Goal: Task Accomplishment & Management: Manage account settings

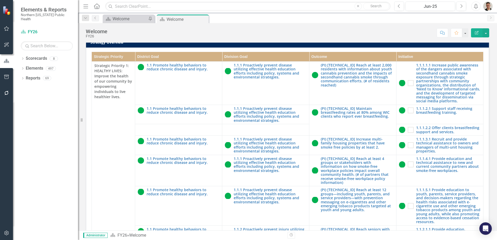
scroll to position [149, 0]
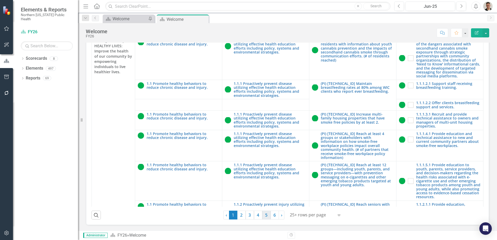
click at [266, 217] on link "5" at bounding box center [266, 215] width 8 height 9
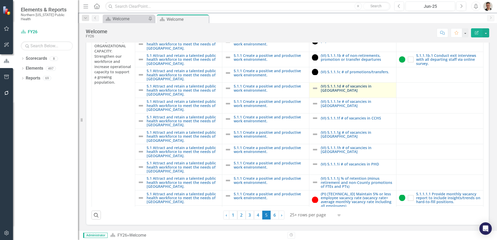
drag, startPoint x: 334, startPoint y: 88, endPoint x: 267, endPoint y: 239, distance: 165.3
click at [334, 88] on link "(VI) 5.1.1.1d # of vacancies in [GEOGRAPHIC_DATA]" at bounding box center [357, 88] width 73 height 8
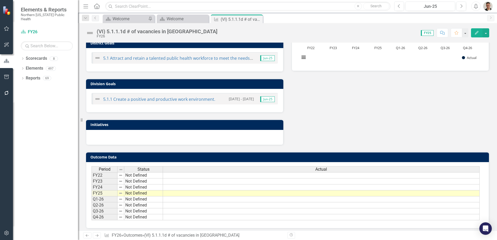
scroll to position [140, 0]
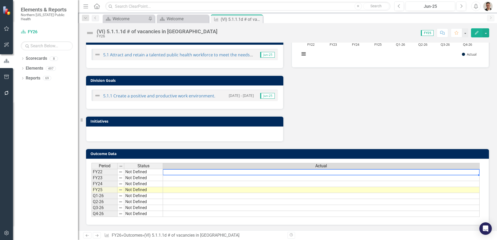
click at [397, 171] on td at bounding box center [321, 172] width 317 height 6
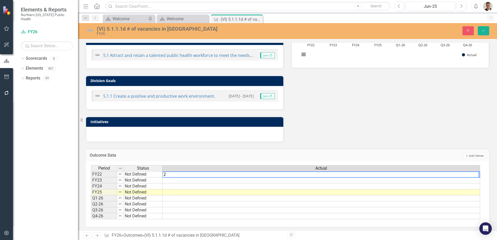
type textarea "2"
click at [276, 181] on td at bounding box center [322, 181] width 318 height 6
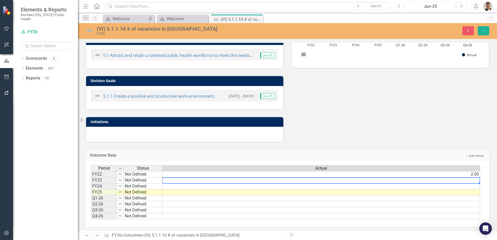
click at [276, 181] on td at bounding box center [322, 181] width 318 height 6
type textarea "1"
click at [209, 188] on td at bounding box center [322, 187] width 318 height 6
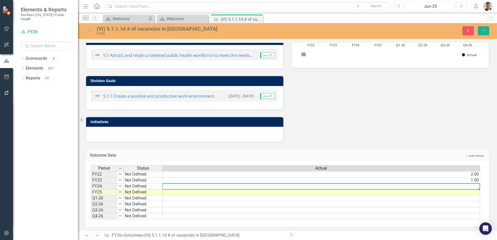
click at [209, 188] on td at bounding box center [322, 187] width 318 height 6
type textarea "1"
click at [203, 191] on td at bounding box center [322, 193] width 318 height 6
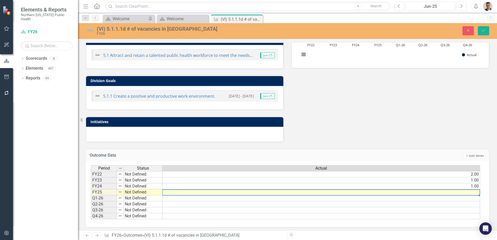
click at [203, 191] on td at bounding box center [322, 193] width 318 height 6
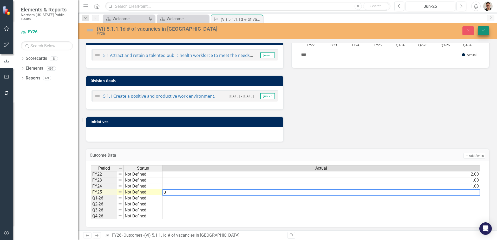
type textarea "0"
click at [487, 33] on button "Save" at bounding box center [483, 30] width 11 height 9
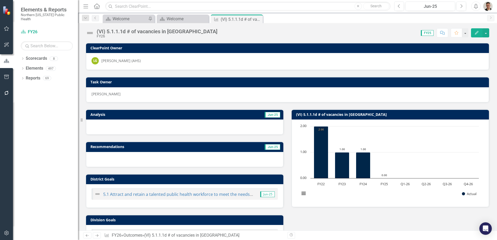
click at [174, 32] on div "(VI) 5.1.1.1d # of vacancies in [GEOGRAPHIC_DATA]" at bounding box center [157, 32] width 121 height 6
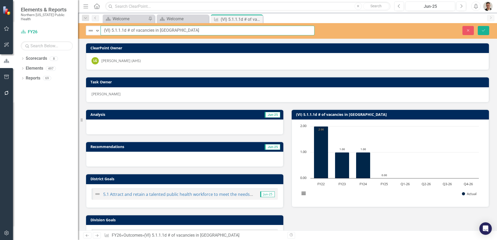
click at [178, 32] on input "(VI) 5.1.1.1d # of vacancies in [GEOGRAPHIC_DATA]" at bounding box center [208, 31] width 214 height 10
type input "(VI) 5.1.1.1d # of vacancies in [GEOGRAPHIC_DATA] (average vacancies FYTD)"
click at [490, 30] on div "Close Save" at bounding box center [409, 30] width 167 height 9
click at [486, 30] on button "Save" at bounding box center [483, 30] width 11 height 9
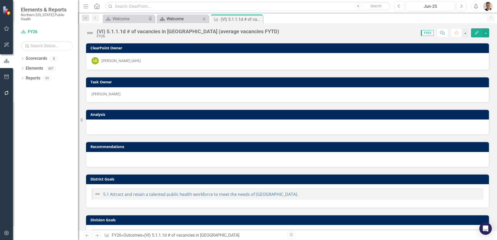
click at [195, 21] on div "Welcome" at bounding box center [184, 19] width 34 height 7
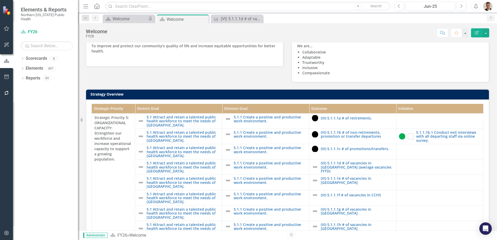
scroll to position [104, 0]
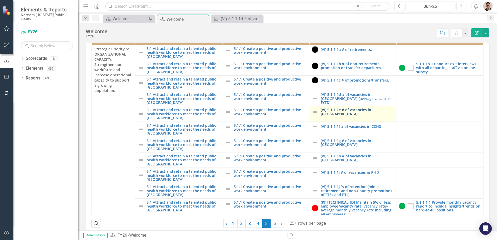
click at [360, 116] on div "(VI) 5.1.1.1e # of vacancies in [GEOGRAPHIC_DATA]" at bounding box center [353, 112] width 82 height 8
click at [360, 116] on link "(VI) 5.1.1.1e # of vacancies in [GEOGRAPHIC_DATA]" at bounding box center [357, 112] width 73 height 8
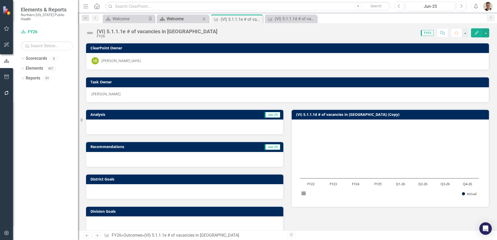
click at [184, 19] on div "Welcome" at bounding box center [184, 19] width 34 height 7
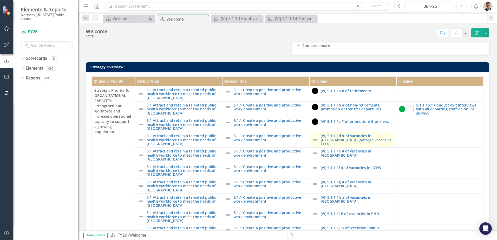
scroll to position [130, 0]
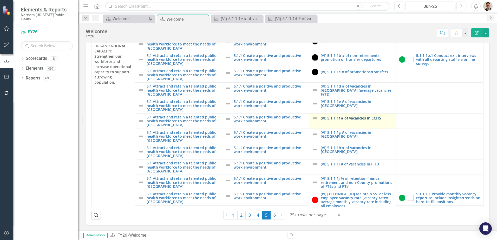
click at [353, 120] on link "(VI) 5.1.1.1f # of vacancies in CCHS" at bounding box center [357, 118] width 73 height 4
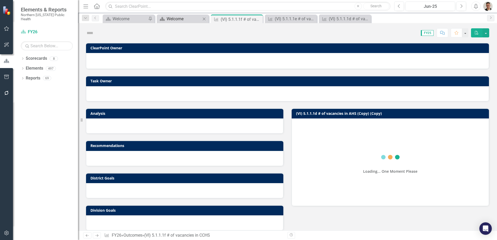
click at [187, 19] on div "Welcome" at bounding box center [184, 19] width 34 height 7
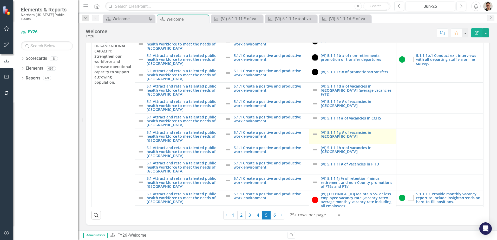
scroll to position [149, 0]
click at [362, 134] on link "(VI) 5.1.1.1g # of vacancies in [GEOGRAPHIC_DATA]" at bounding box center [357, 135] width 73 height 8
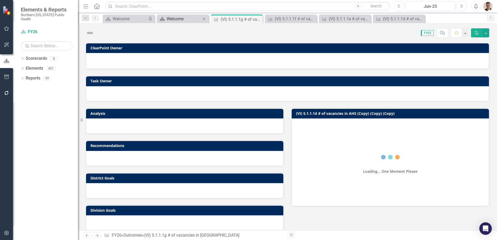
click at [184, 17] on div "Welcome" at bounding box center [184, 19] width 34 height 7
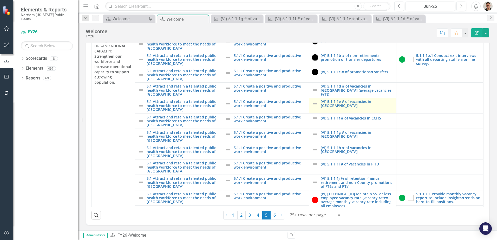
scroll to position [130, 0]
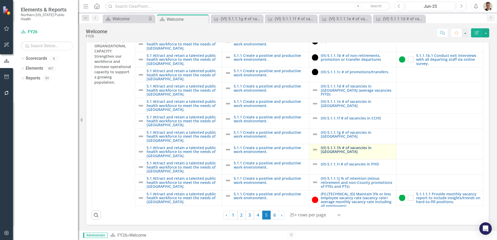
click at [363, 154] on link "(VI) 5.1.1.1h # of vacancies in [GEOGRAPHIC_DATA]" at bounding box center [357, 150] width 73 height 8
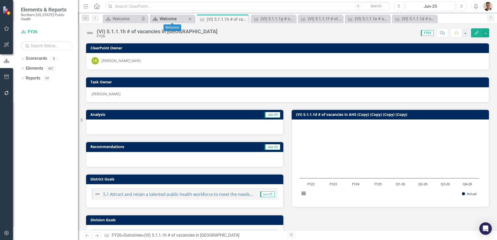
click at [182, 17] on div "Welcome" at bounding box center [173, 19] width 27 height 7
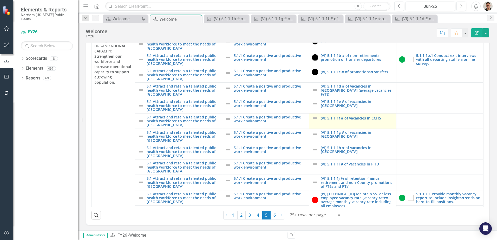
scroll to position [149, 0]
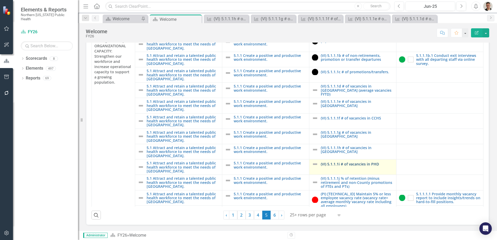
click at [345, 165] on link "(VI) 5.1.1.1i # of vacancies in PHD" at bounding box center [357, 164] width 73 height 4
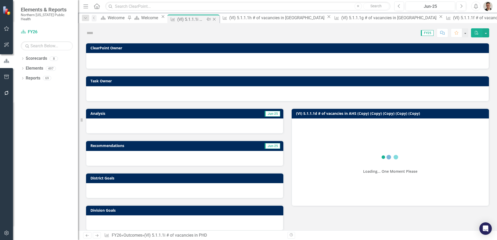
click at [205, 19] on div "(VI) 5.1.1.1i # of vacancies in PHD" at bounding box center [191, 19] width 28 height 7
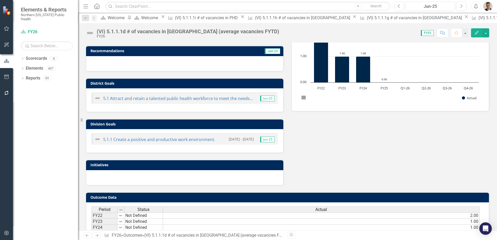
scroll to position [130, 0]
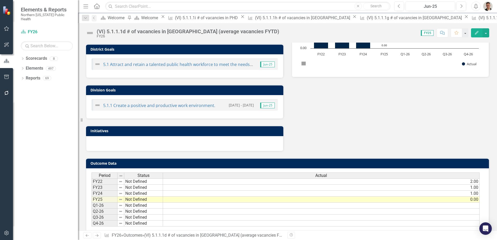
click at [410, 184] on td "2.00" at bounding box center [321, 182] width 317 height 6
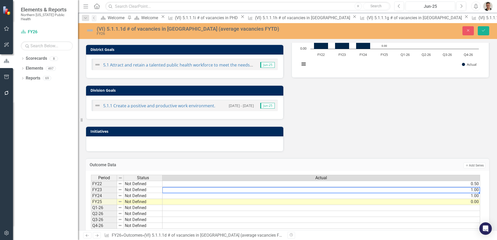
click at [183, 190] on td "1.00" at bounding box center [322, 190] width 318 height 6
type textarea "1"
click at [179, 191] on textarea at bounding box center [321, 190] width 318 height 6
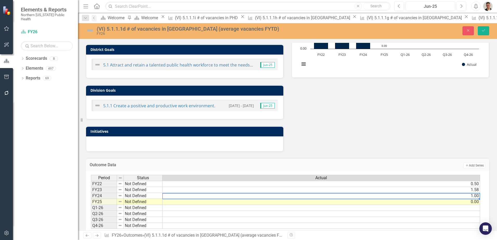
click at [178, 196] on td "1.00" at bounding box center [322, 196] width 318 height 6
click at [178, 195] on td "1.00" at bounding box center [322, 196] width 318 height 6
type textarea "1"
click at [211, 203] on td "0.00" at bounding box center [322, 202] width 318 height 6
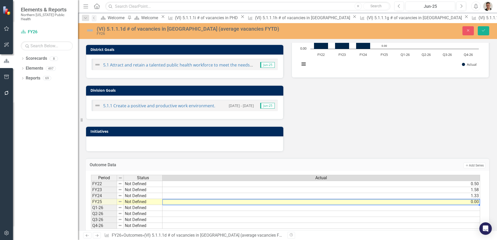
click at [211, 203] on td "0.00" at bounding box center [322, 202] width 318 height 6
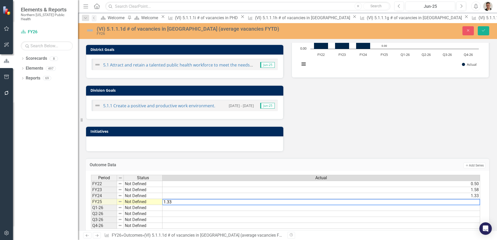
type textarea "0"
click at [485, 32] on icon "Save" at bounding box center [483, 31] width 5 height 4
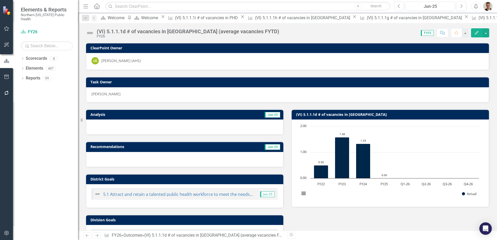
click at [229, 32] on div "(VI) 5.1.1.1d # of vacancies in [GEOGRAPHIC_DATA] (average vacancies FYTD)" at bounding box center [188, 32] width 183 height 6
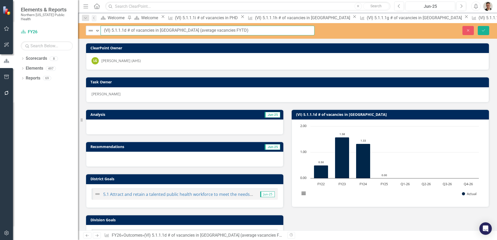
drag, startPoint x: 230, startPoint y: 29, endPoint x: 170, endPoint y: 31, distance: 60.4
click at [170, 31] on input "(VI) 5.1.1.1d # of vacancies in [GEOGRAPHIC_DATA] (average vacancies FYTD)" at bounding box center [208, 31] width 214 height 10
click at [287, 31] on input "(VI) 5.1.1.1d # of vacancies in [GEOGRAPHIC_DATA]" at bounding box center [208, 31] width 214 height 10
click at [232, 32] on input "(VI) 5.1.1.1d # of vacancies in [GEOGRAPHIC_DATA]" at bounding box center [208, 31] width 214 height 10
click at [186, 32] on input "(VI) 5.1.1.1d # of vacancies in [GEOGRAPHIC_DATA]" at bounding box center [208, 31] width 214 height 10
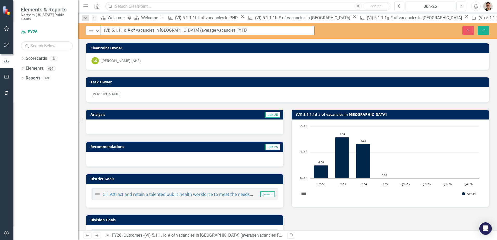
type input "(VI) 5.1.1.1d # of vacancies in [GEOGRAPHIC_DATA] (average vacancies FYTD)"
drag, startPoint x: 242, startPoint y: 30, endPoint x: 169, endPoint y: 33, distance: 73.9
click at [169, 33] on input "(VI) 5.1.1.1d # of vacancies in [GEOGRAPHIC_DATA] (average vacancies FYTD)" at bounding box center [208, 31] width 214 height 10
click at [490, 30] on div "Close Save" at bounding box center [409, 30] width 167 height 9
click at [485, 30] on icon "Save" at bounding box center [483, 31] width 5 height 4
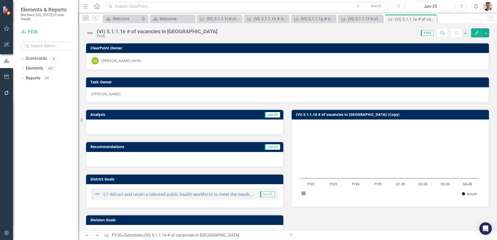
click at [160, 37] on div "FY26" at bounding box center [157, 36] width 121 height 4
click at [161, 35] on div "FY26" at bounding box center [157, 36] width 121 height 4
click at [161, 33] on div "(VI) 5.1.1.1e # of vacancies in [GEOGRAPHIC_DATA]" at bounding box center [157, 32] width 121 height 6
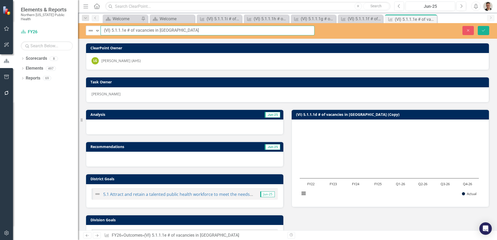
click at [177, 31] on input "(VI) 5.1.1.1e # of vacancies in [GEOGRAPHIC_DATA]" at bounding box center [208, 31] width 214 height 10
paste input "(average vacancies FYTD)"
type input "(VI) 5.1.1.1e # of vacancies in [GEOGRAPHIC_DATA] (average vacancies FYTD)"
click at [481, 30] on button "Save" at bounding box center [483, 30] width 11 height 9
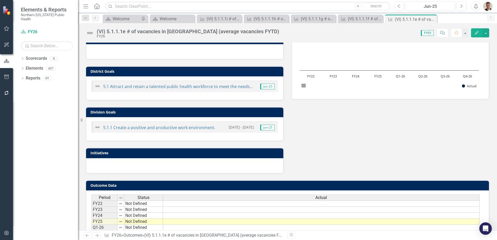
scroll to position [140, 0]
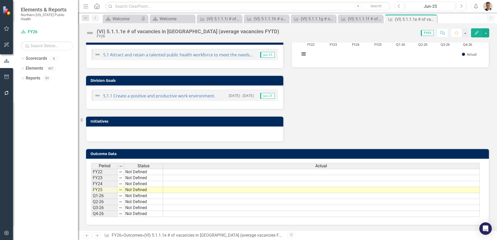
click at [350, 193] on td at bounding box center [321, 190] width 317 height 6
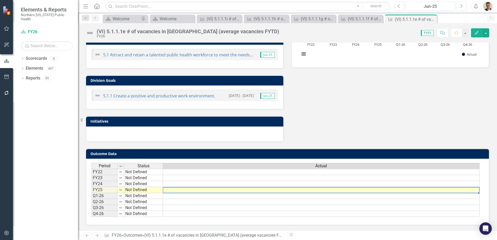
click at [350, 193] on td at bounding box center [321, 190] width 317 height 6
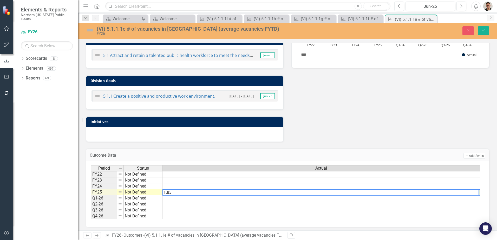
type textarea "1.83"
click at [350, 189] on td at bounding box center [322, 187] width 318 height 6
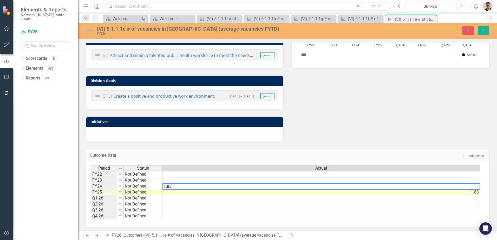
click at [380, 186] on textarea "1.83" at bounding box center [321, 187] width 318 height 6
type textarea "2.08"
click at [397, 181] on td at bounding box center [322, 181] width 318 height 6
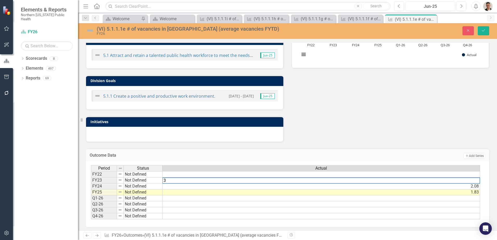
type textarea "3"
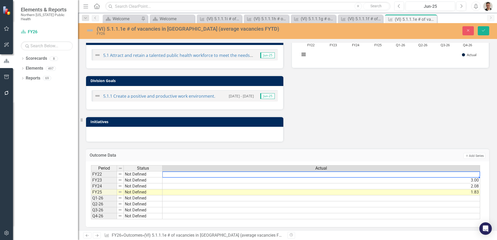
click at [399, 174] on td at bounding box center [322, 174] width 318 height 6
click at [299, 176] on textarea "3" at bounding box center [321, 175] width 318 height 6
type textarea "0.17"
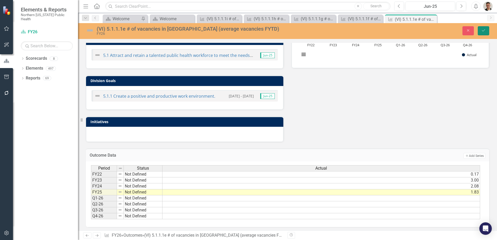
click at [486, 31] on icon "Save" at bounding box center [483, 31] width 5 height 4
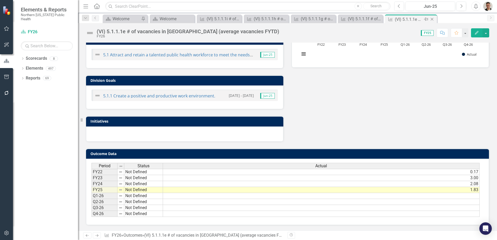
click at [433, 18] on icon at bounding box center [432, 19] width 3 height 3
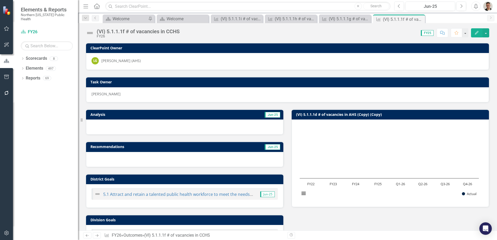
click at [179, 28] on div "(VI) 5.1.1.1f # of vacancies in CCHS FY26 Score: 0.00 FY25 Completed Comment Fa…" at bounding box center [287, 31] width 419 height 16
click at [175, 31] on div "(VI) 5.1.1.1f # of vacancies in CCHS" at bounding box center [138, 32] width 83 height 6
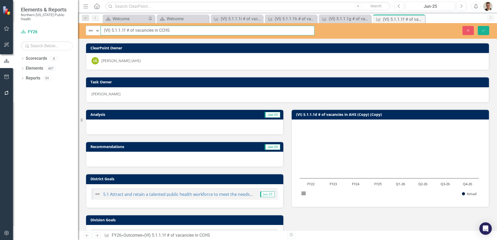
click at [190, 31] on input "(VI) 5.1.1.1f # of vacancies in CCHS" at bounding box center [208, 31] width 214 height 10
type input "(VI) 5.1.1.1f # of vacancies in CCHS (average vacancies FYTD)"
click at [482, 31] on icon "Save" at bounding box center [483, 31] width 5 height 4
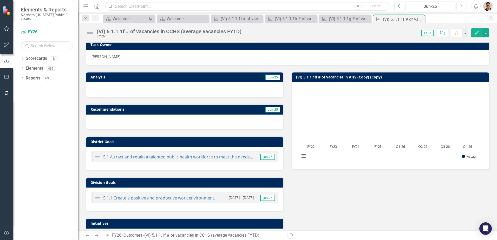
scroll to position [104, 0]
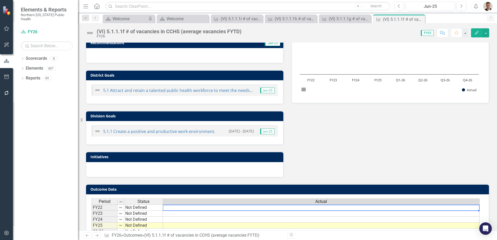
click at [308, 206] on td at bounding box center [321, 208] width 317 height 6
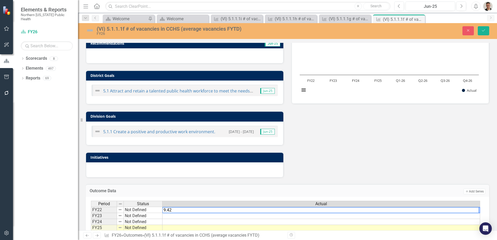
type textarea "9.42"
click at [278, 215] on td at bounding box center [322, 216] width 318 height 6
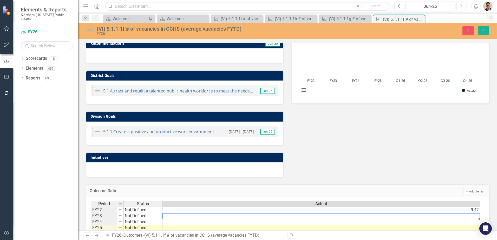
click at [278, 215] on td at bounding box center [322, 216] width 318 height 6
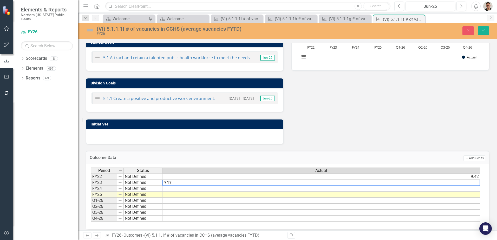
scroll to position [141, 0]
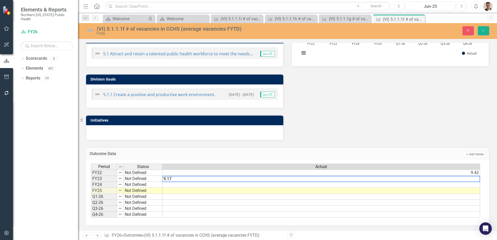
type textarea "9.17"
click at [269, 185] on td at bounding box center [322, 185] width 318 height 6
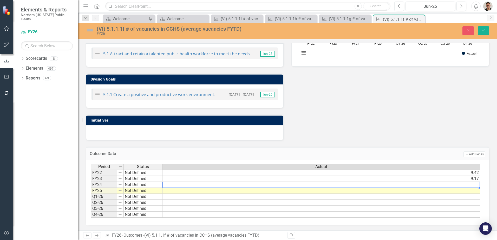
click at [269, 185] on td at bounding box center [322, 185] width 318 height 6
type textarea "8.42"
click at [267, 192] on td at bounding box center [322, 191] width 318 height 6
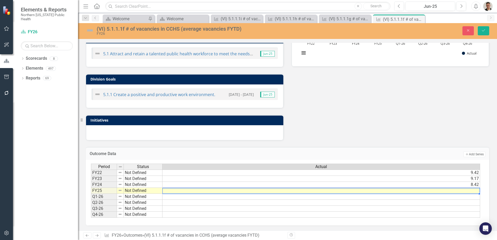
click at [267, 192] on td at bounding box center [322, 191] width 318 height 6
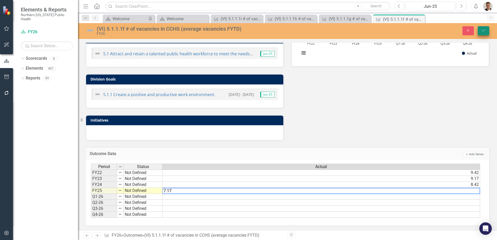
type textarea "7.17"
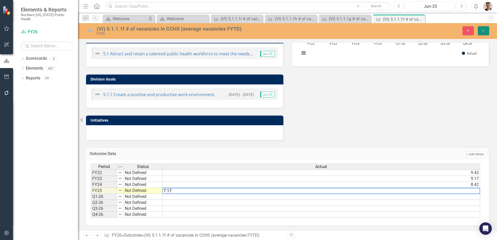
click at [482, 27] on button "Save" at bounding box center [483, 30] width 11 height 9
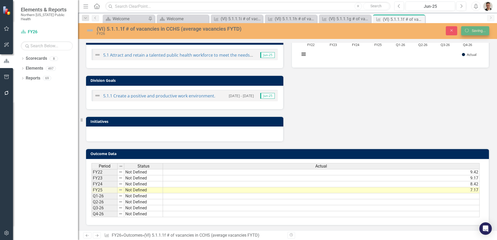
scroll to position [140, 0]
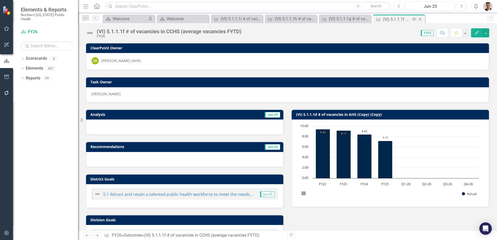
click at [421, 19] on icon "Close" at bounding box center [420, 19] width 5 height 4
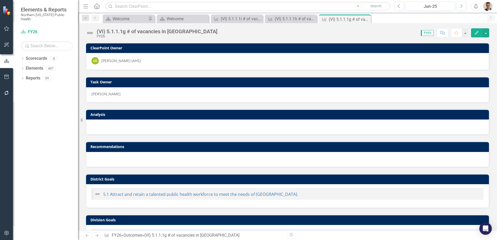
click at [220, 33] on div "Score: 0.00 FY25 Completed Comment Favorite Edit" at bounding box center [354, 32] width 269 height 9
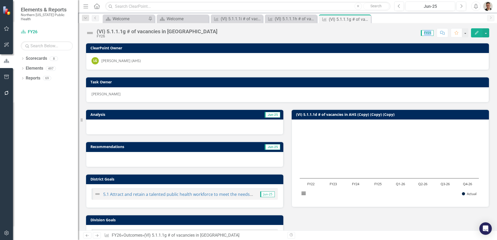
click at [220, 33] on div "Score: 0.00 FY25 Completed Comment Favorite Edit" at bounding box center [354, 32] width 269 height 9
click at [178, 28] on div "(VI) 5.1.1.1g # of vacancies in [GEOGRAPHIC_DATA] FY26" at bounding box center [153, 33] width 134 height 10
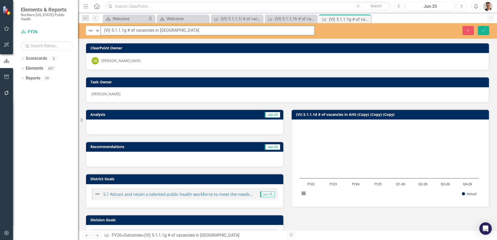
click at [176, 30] on input "(VI) 5.1.1.1g # of vacancies in [GEOGRAPHIC_DATA]" at bounding box center [208, 31] width 214 height 10
type input "(VI) 5.1.1.1g # of vacancies in [GEOGRAPHIC_DATA] (average vacancies FYTD)"
click at [480, 33] on button "Save" at bounding box center [483, 30] width 11 height 9
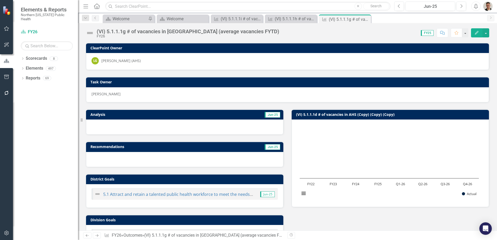
scroll to position [140, 0]
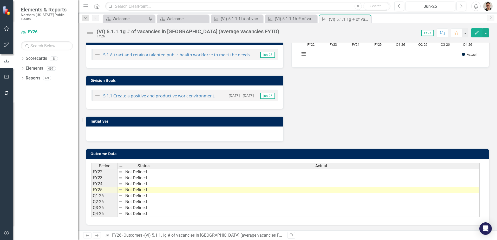
click at [300, 190] on td at bounding box center [321, 190] width 317 height 6
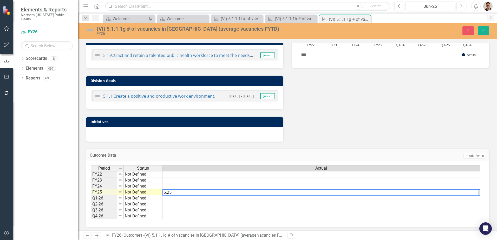
type textarea "6.25"
click at [240, 185] on td at bounding box center [322, 187] width 318 height 6
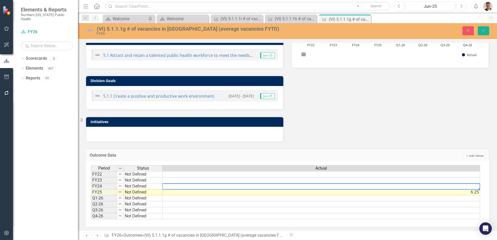
click at [240, 185] on td at bounding box center [322, 187] width 318 height 6
type textarea "6.58"
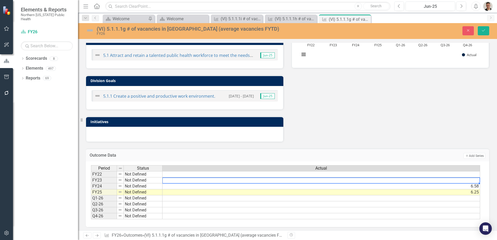
click at [250, 182] on td at bounding box center [322, 181] width 318 height 6
type textarea "5.25"
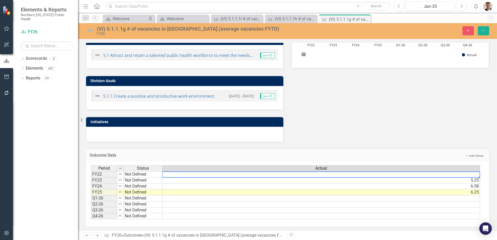
click at [349, 174] on td at bounding box center [322, 174] width 318 height 6
type textarea "2.75"
click at [481, 35] on div "(VI) 5.1.1.1g # of vacancies in [GEOGRAPHIC_DATA] (average vacancies FYTD) FY26…" at bounding box center [287, 31] width 419 height 10
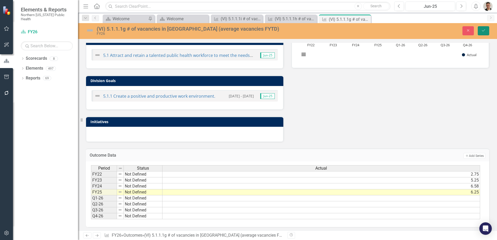
click at [481, 35] on button "Save" at bounding box center [483, 30] width 11 height 9
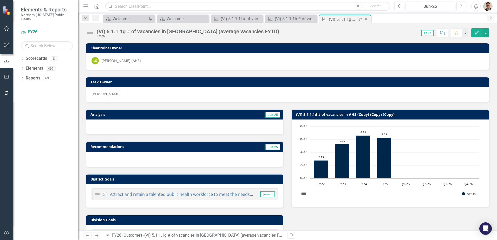
click at [366, 19] on icon "Close" at bounding box center [366, 19] width 5 height 4
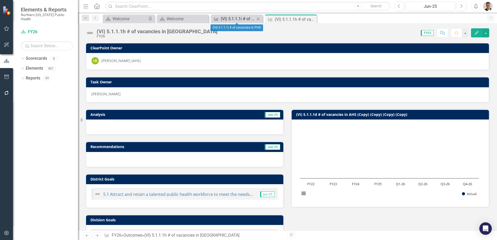
click at [220, 18] on link "Outcome (VI) 5.1.1.1i # of vacancies in PHD" at bounding box center [233, 19] width 43 height 7
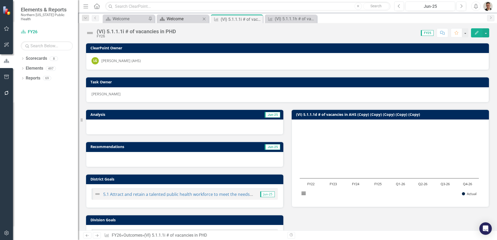
click at [178, 21] on div "Welcome" at bounding box center [184, 19] width 34 height 7
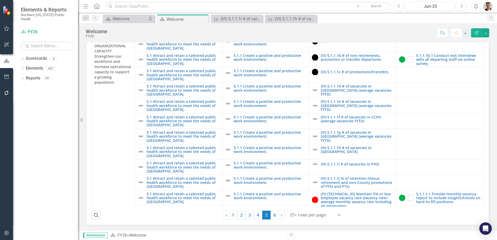
scroll to position [130, 0]
click at [280, 17] on div "(VI) 5.1.1.1h # of vacancies in [GEOGRAPHIC_DATA]" at bounding box center [292, 19] width 34 height 7
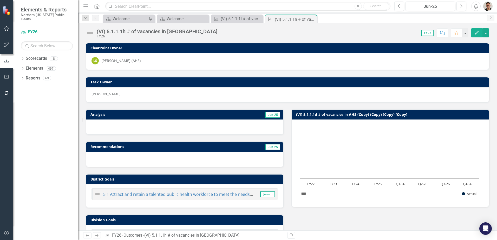
click at [166, 31] on div "(VI) 5.1.1.1h # of vacancies in [GEOGRAPHIC_DATA]" at bounding box center [157, 32] width 121 height 6
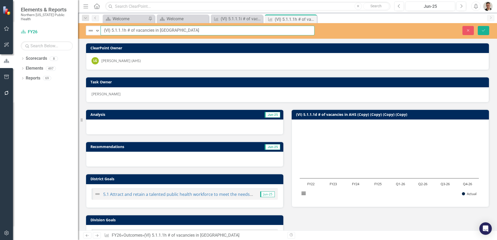
click at [192, 29] on input "(VI) 5.1.1.1h # of vacancies in [GEOGRAPHIC_DATA]" at bounding box center [208, 31] width 214 height 10
type input "(VI) 5.1.1.1h # of vacancies in [GEOGRAPHIC_DATA] (average vacancies FYTD)"
click at [486, 31] on icon "Save" at bounding box center [483, 31] width 5 height 4
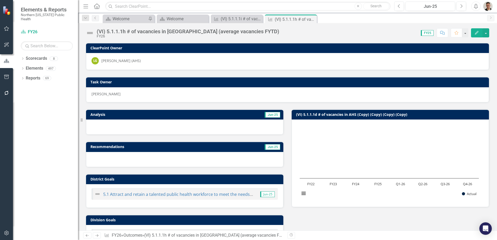
scroll to position [140, 0]
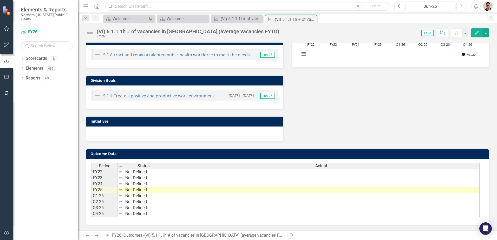
click at [293, 170] on div "Period Status Actual" at bounding box center [286, 166] width 388 height 7
click at [92, 175] on div "Period Status Actual FY22 Not Defined FY23 Not Defined FY24 Not Defined FY25 No…" at bounding box center [92, 190] width 0 height 54
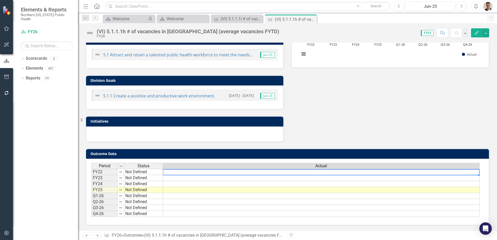
click at [257, 175] on div at bounding box center [321, 175] width 317 height 1
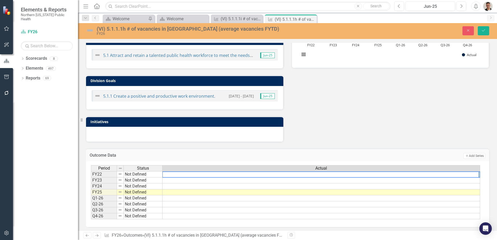
click at [237, 176] on textarea at bounding box center [320, 175] width 317 height 6
type textarea "3.25"
click at [176, 180] on td at bounding box center [322, 181] width 318 height 6
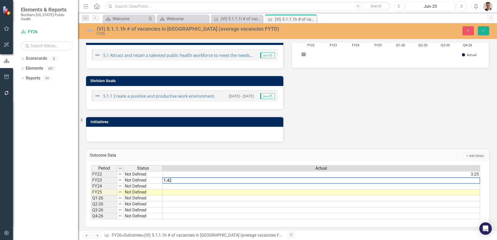
type textarea "1.42"
click at [222, 186] on td at bounding box center [322, 187] width 318 height 6
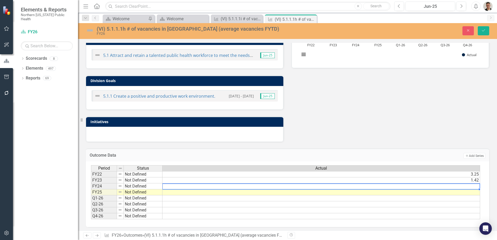
click at [222, 186] on td at bounding box center [322, 187] width 318 height 6
type textarea "2.25"
click at [190, 193] on td at bounding box center [322, 193] width 318 height 6
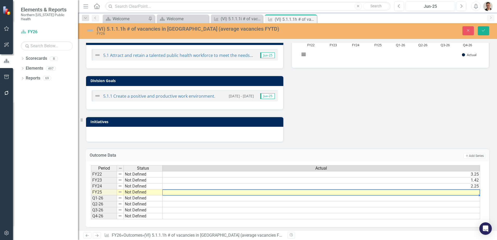
click at [190, 193] on td at bounding box center [322, 193] width 318 height 6
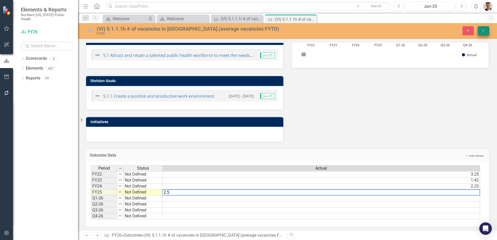
type textarea "2.5"
click at [486, 34] on button "Save" at bounding box center [483, 30] width 11 height 9
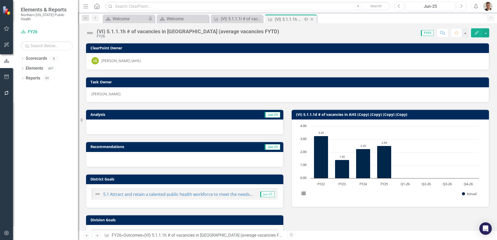
click at [313, 18] on icon at bounding box center [312, 19] width 3 height 3
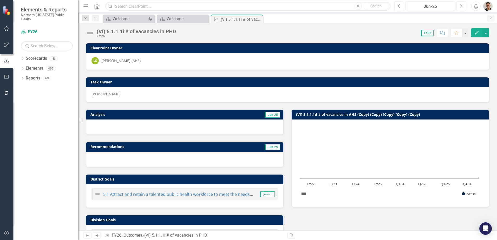
click at [173, 29] on div "(VI) 5.1.1.1i # of vacancies in PHD" at bounding box center [136, 32] width 79 height 6
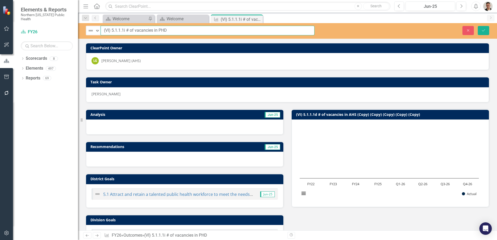
click at [183, 31] on input "(VI) 5.1.1.1i # of vacancies in PHD" at bounding box center [208, 31] width 214 height 10
type input "(VI) 5.1.1.1i # of vacancies in PHD (average vacancies FYTD)"
click at [481, 28] on button "Save" at bounding box center [483, 30] width 11 height 9
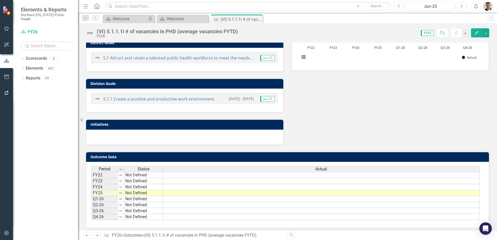
scroll to position [140, 0]
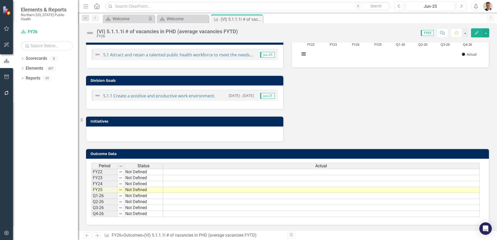
click at [288, 192] on td at bounding box center [321, 190] width 317 height 6
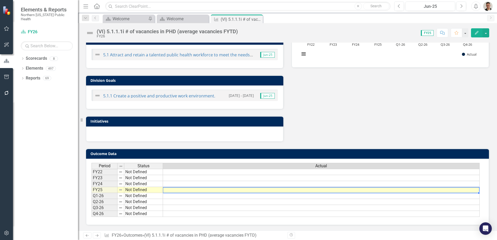
click at [288, 192] on td at bounding box center [321, 190] width 317 height 6
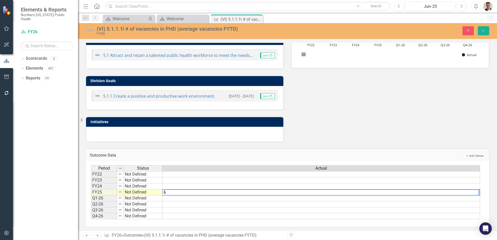
type textarea "6"
click at [214, 184] on td at bounding box center [322, 187] width 318 height 6
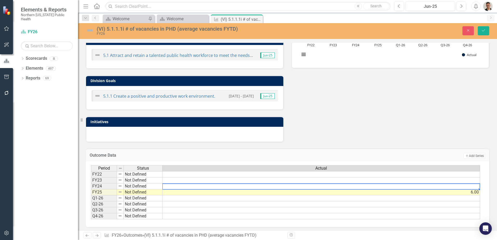
click at [214, 184] on td at bounding box center [322, 187] width 318 height 6
type textarea "4.58"
click at [231, 181] on td at bounding box center [322, 181] width 318 height 6
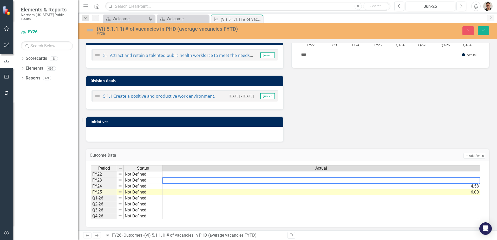
click at [231, 181] on td at bounding box center [322, 181] width 318 height 6
type textarea "3.08"
click at [253, 176] on td at bounding box center [322, 174] width 318 height 6
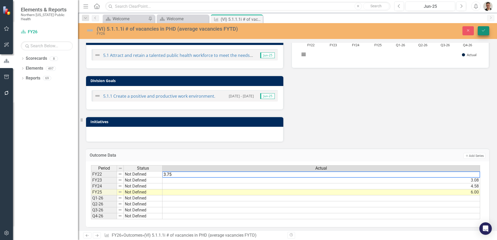
type textarea "3.75"
click at [488, 30] on button "Save" at bounding box center [483, 30] width 11 height 9
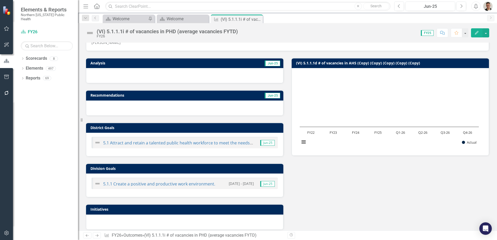
scroll to position [0, 0]
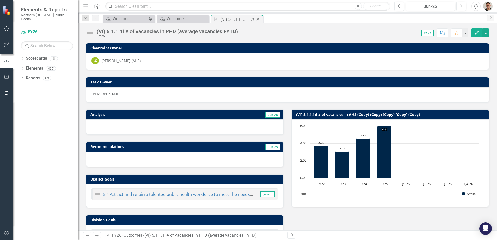
click at [259, 19] on icon "Close" at bounding box center [257, 19] width 5 height 4
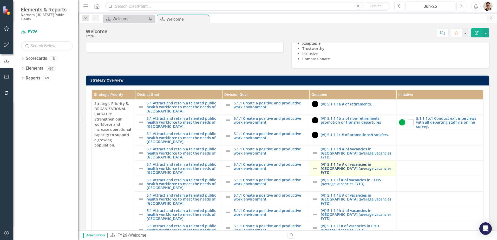
scroll to position [104, 0]
